Goal: Obtain resource: Obtain resource

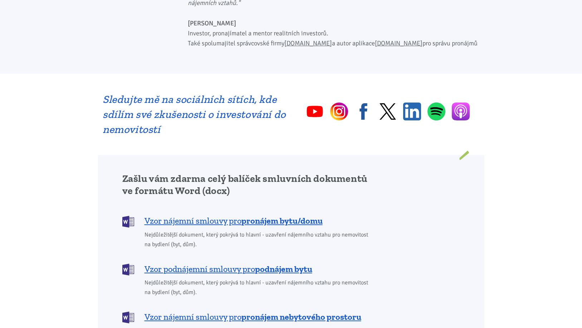
scroll to position [462, 0]
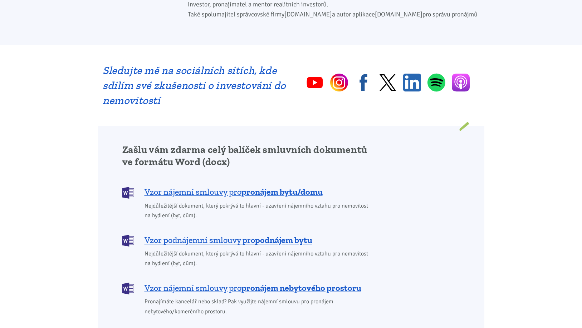
drag, startPoint x: 583, startPoint y: 41, endPoint x: 551, endPoint y: 127, distance: 91.2
click at [217, 235] on span "Vzor podnájemní smlouvy pro podnájem bytu" at bounding box center [228, 240] width 168 height 11
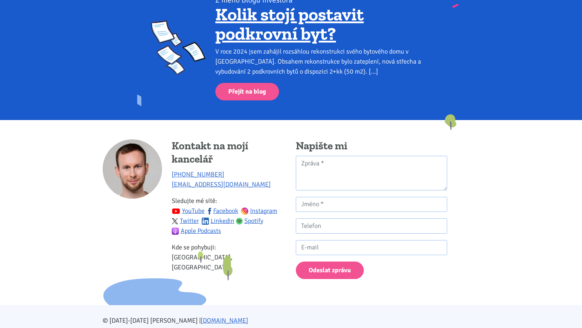
scroll to position [1390, 0]
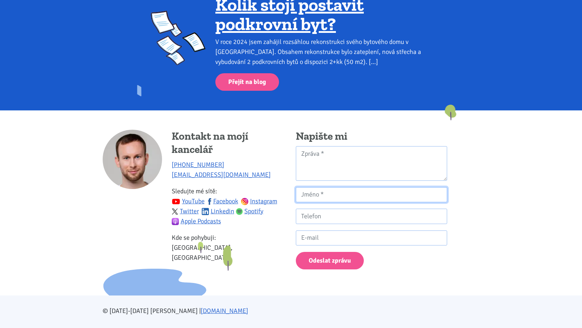
click at [320, 190] on input "Kontaktní formulář" at bounding box center [371, 194] width 151 height 15
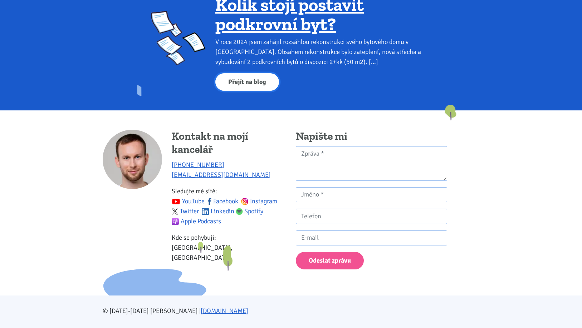
click at [243, 73] on link "Přejít na blog" at bounding box center [247, 82] width 64 height 18
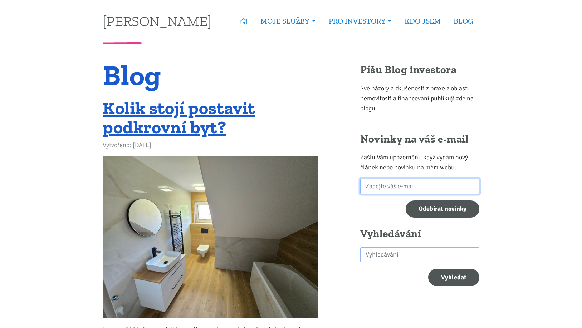
click at [365, 187] on input "email" at bounding box center [419, 186] width 119 height 15
type input "[EMAIL_ADDRESS][DOMAIN_NAME]"
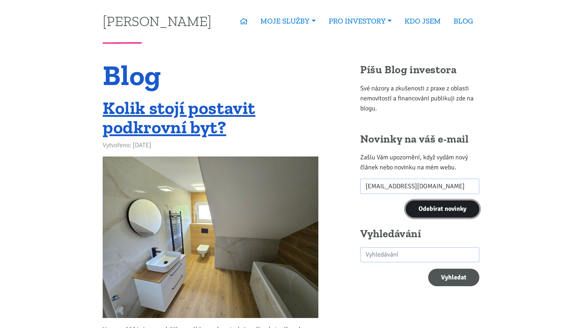
click at [440, 210] on input "Odebírat novinky" at bounding box center [442, 210] width 74 height 18
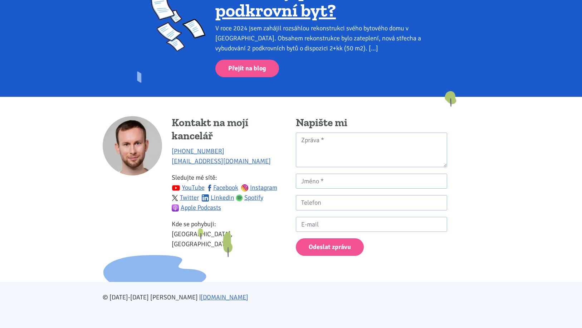
scroll to position [209, 0]
click at [324, 134] on textarea "Kontaktní formulář" at bounding box center [371, 150] width 151 height 35
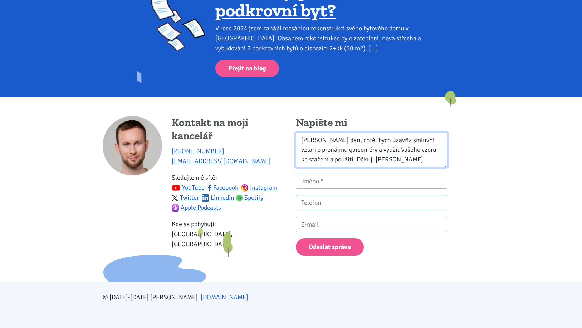
type textarea "Dobrý den, chtěl bych uzavříz smluvní vztah o pronájmu garsoniéry a využít Vaše…"
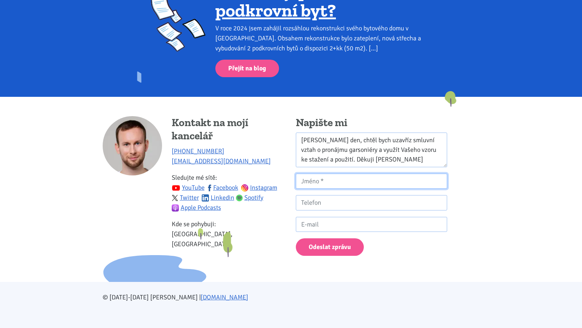
click at [320, 181] on input "Kontaktní formulář" at bounding box center [371, 181] width 151 height 15
type input "jaromír Kmoníček"
click at [301, 203] on input "Kontaktní formulář" at bounding box center [371, 202] width 151 height 15
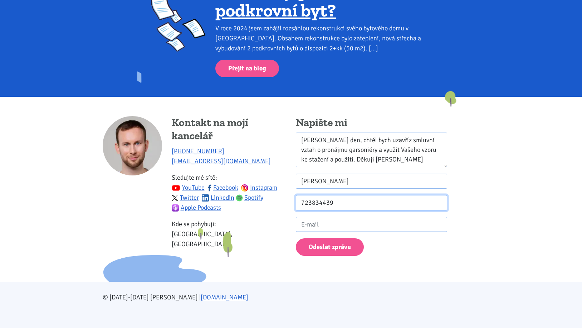
type input "723834439"
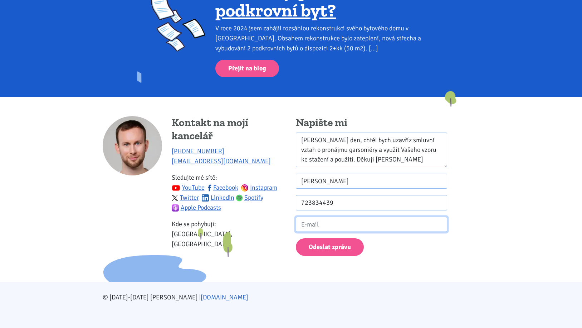
click at [304, 223] on input "Kontaktní formulář" at bounding box center [371, 224] width 151 height 15
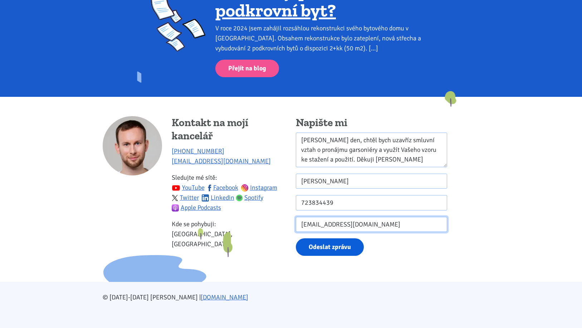
type input "[EMAIL_ADDRESS][DOMAIN_NAME]"
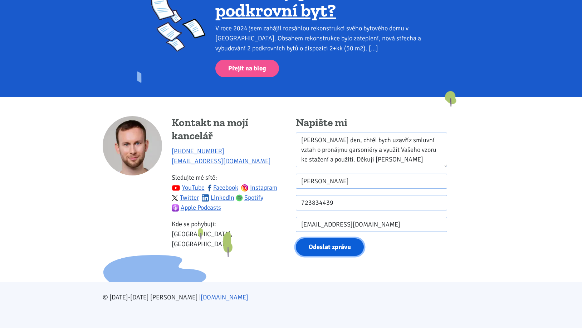
click at [331, 246] on button "Odeslat zprávu" at bounding box center [330, 247] width 68 height 18
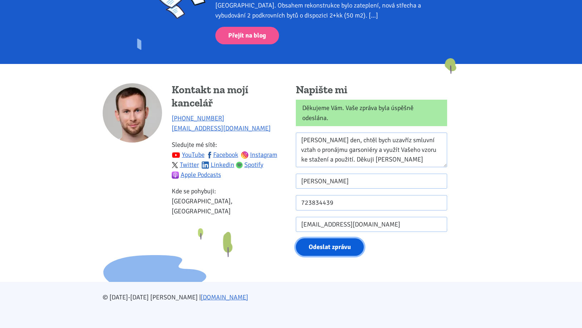
scroll to position [242, 0]
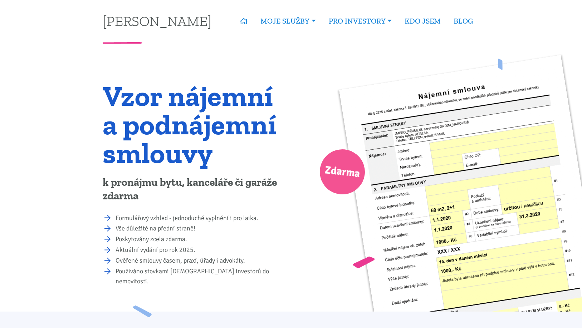
scroll to position [1390, 0]
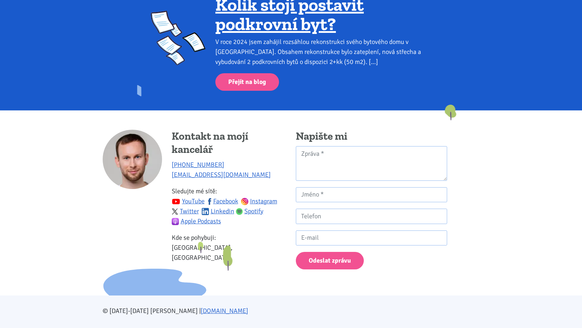
scroll to position [462, 0]
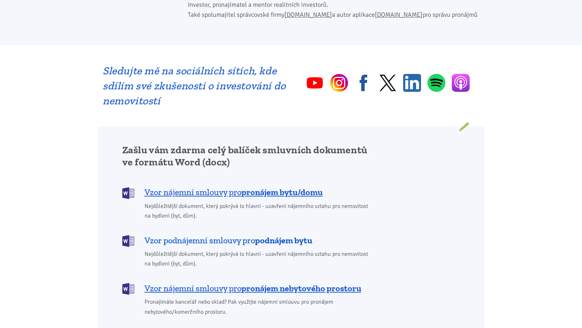
click at [226, 235] on span "Vzor podnájemní smlouvy pro podnájem bytu" at bounding box center [228, 240] width 168 height 11
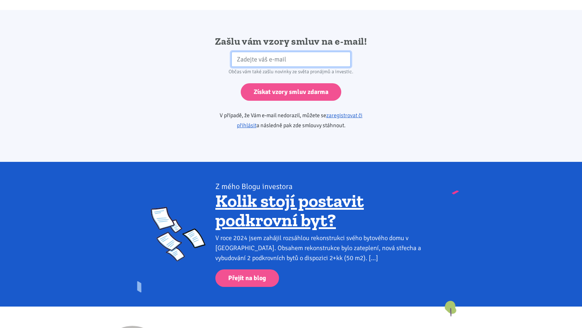
click at [237, 52] on input "email" at bounding box center [290, 59] width 119 height 15
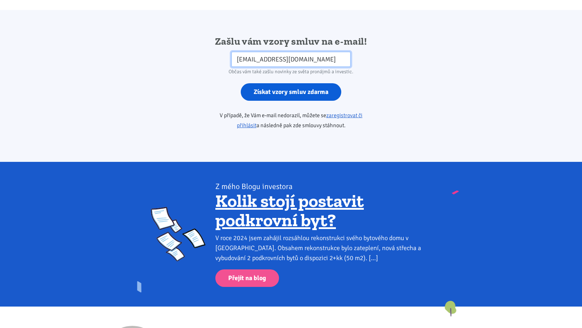
type input "[EMAIL_ADDRESS][DOMAIN_NAME]"
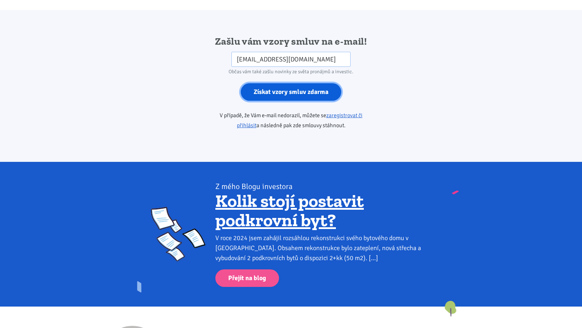
click at [285, 83] on input "Získat vzory smluv zdarma" at bounding box center [291, 92] width 100 height 18
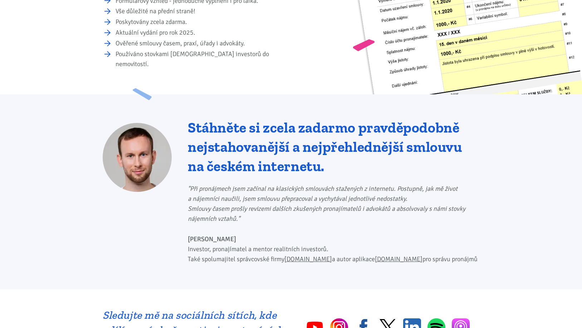
scroll to position [0, 0]
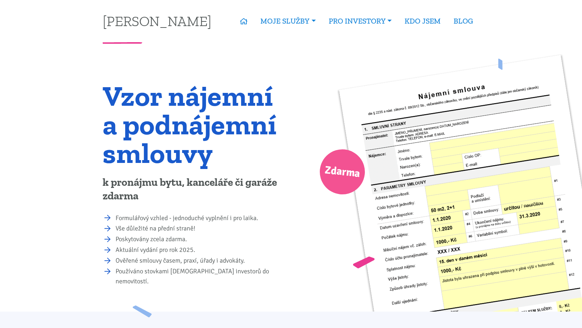
scroll to position [462, 0]
